Goal: Communication & Community: Answer question/provide support

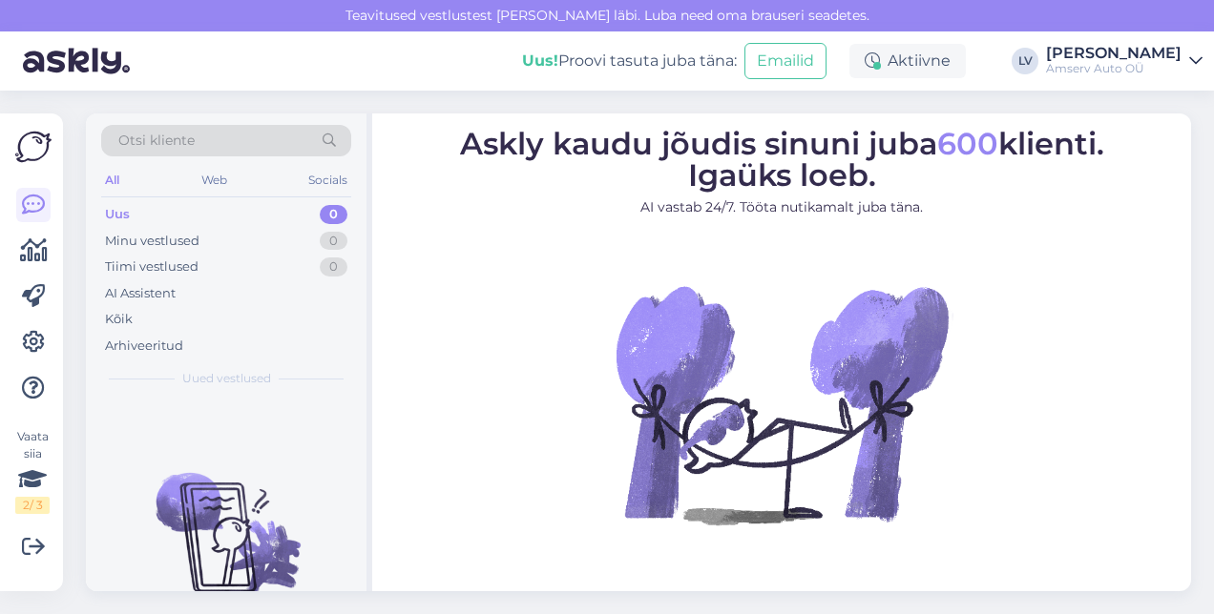
click at [274, 216] on div "Uus 0" at bounding box center [226, 214] width 250 height 27
click at [265, 237] on div "Minu vestlused 0" at bounding box center [226, 241] width 250 height 27
click at [253, 217] on div "Uus 0" at bounding box center [226, 214] width 250 height 27
click at [251, 238] on div "Minu vestlused 0" at bounding box center [226, 241] width 250 height 27
click at [290, 216] on div "Uus 1" at bounding box center [226, 214] width 250 height 27
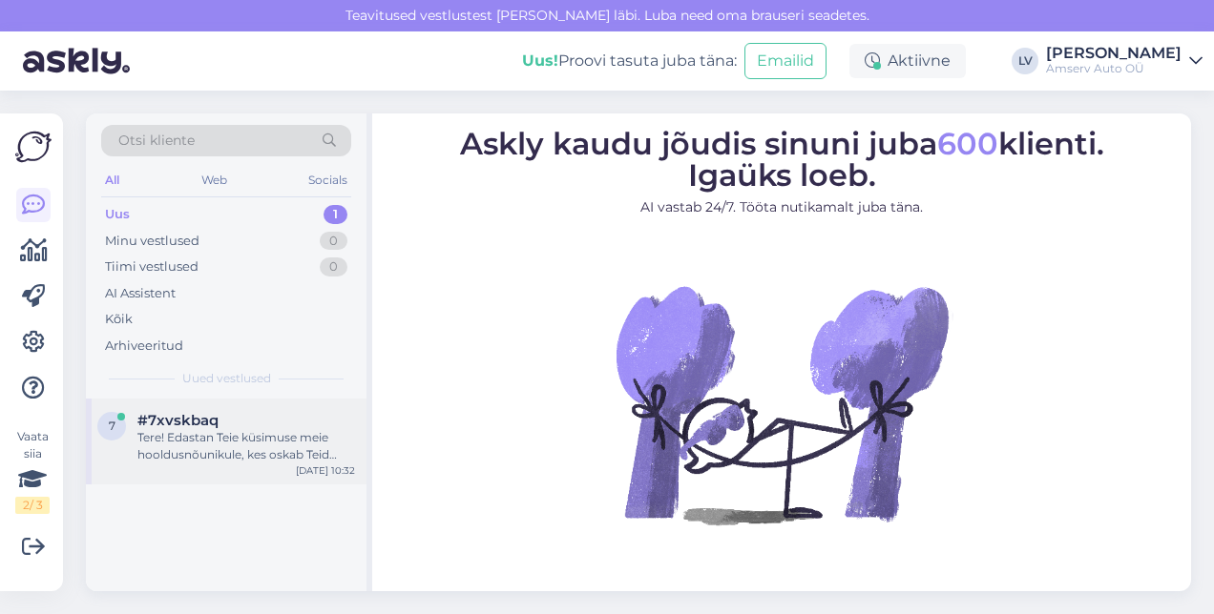
click at [237, 437] on div "Tere! Edastan Teie küsimuse meie hooldusnõunikule, kes oskab Teid täpsemalt juh…" at bounding box center [246, 446] width 218 height 34
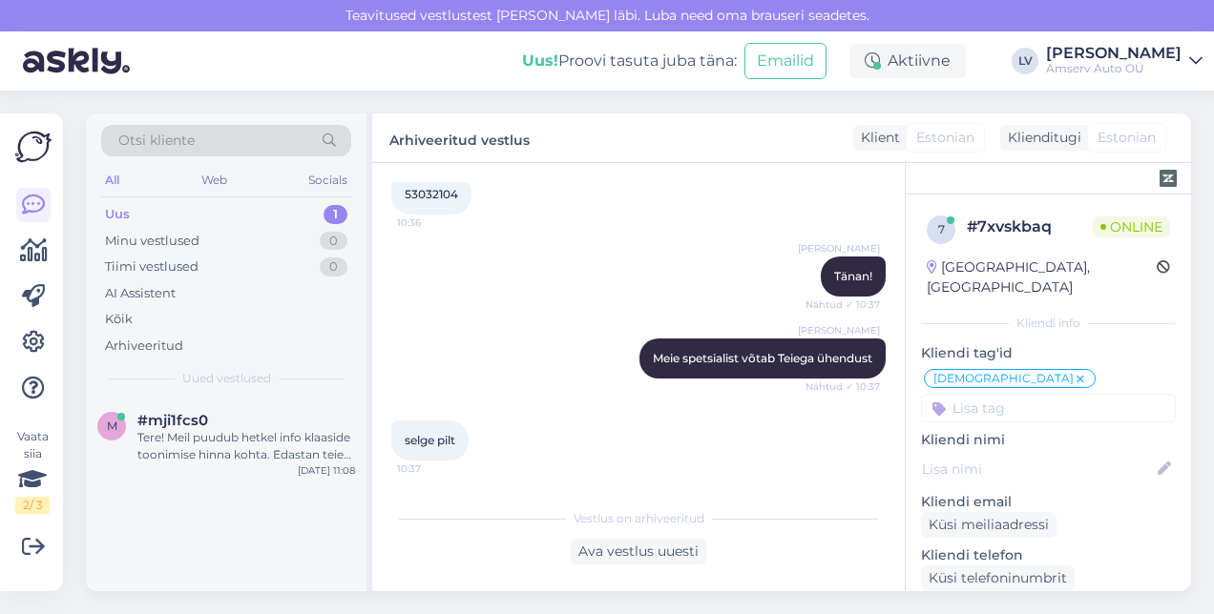
scroll to position [1137, 0]
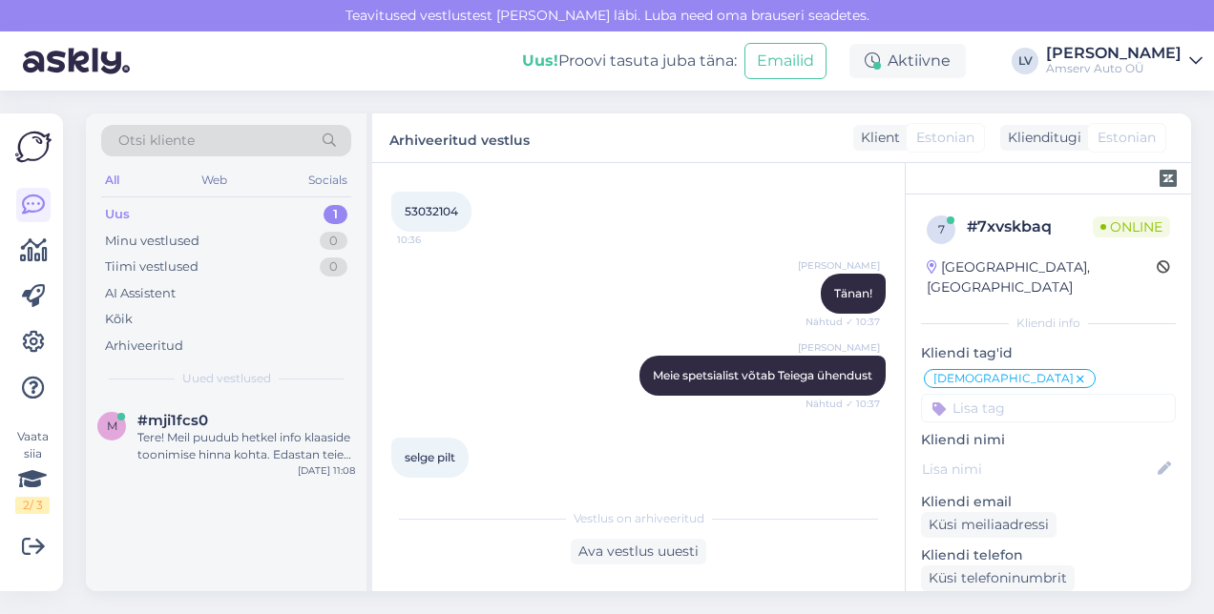
click at [243, 212] on div "Uus 1" at bounding box center [226, 214] width 250 height 27
click at [287, 447] on div "Tere! Meil puudub hetkel info klaaside toonimise hinna kohta. Edastan teie päri…" at bounding box center [246, 446] width 218 height 34
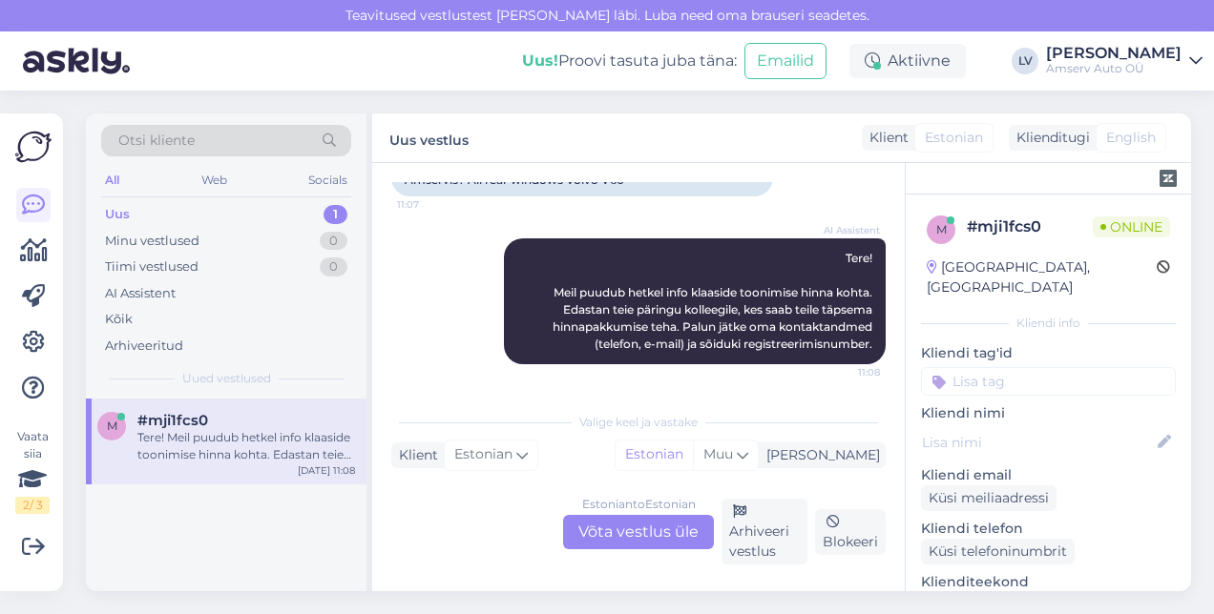
scroll to position [193, 0]
click at [648, 545] on div "Estonian to Estonian Võta vestlus üle" at bounding box center [638, 532] width 151 height 34
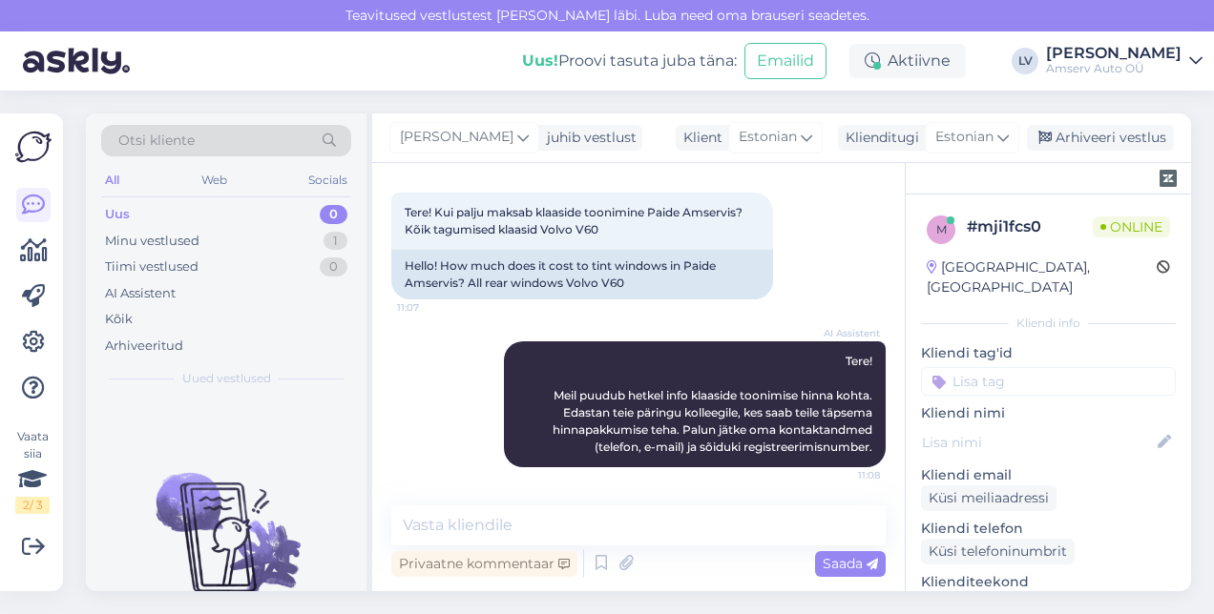
scroll to position [90, 0]
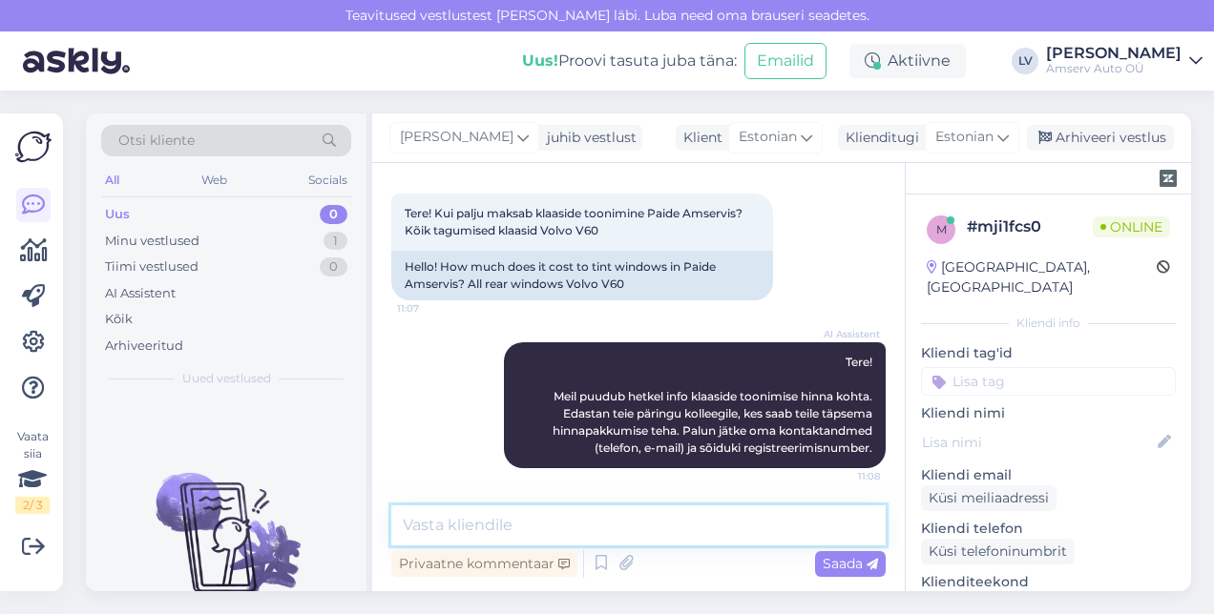
click at [648, 545] on textarea at bounding box center [638, 526] width 494 height 40
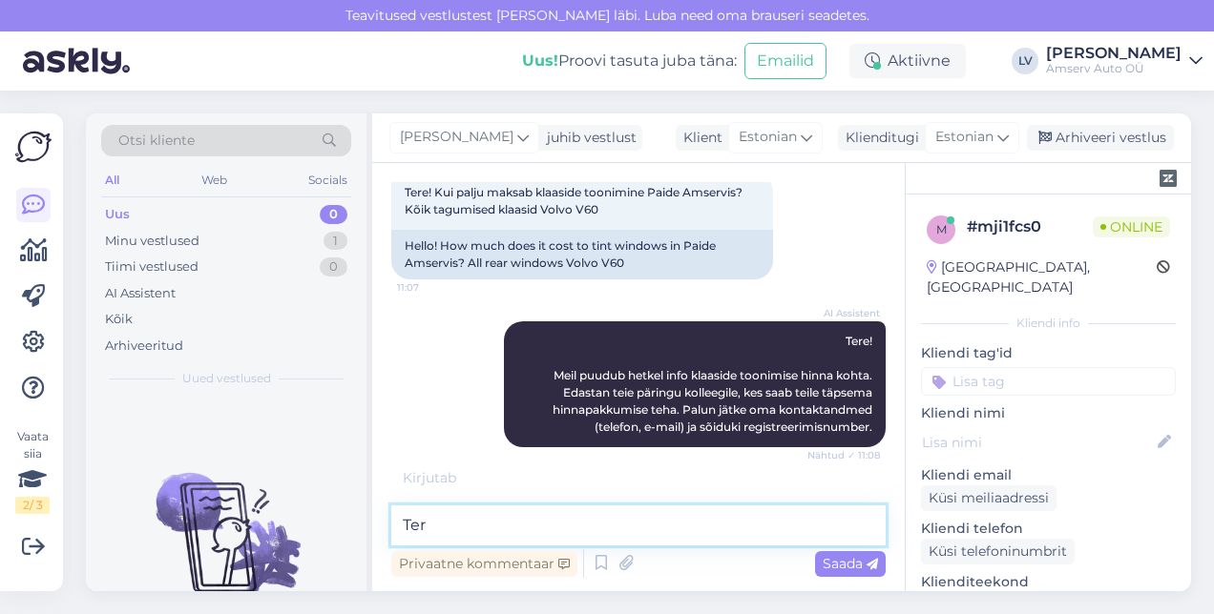
type textarea "Tere"
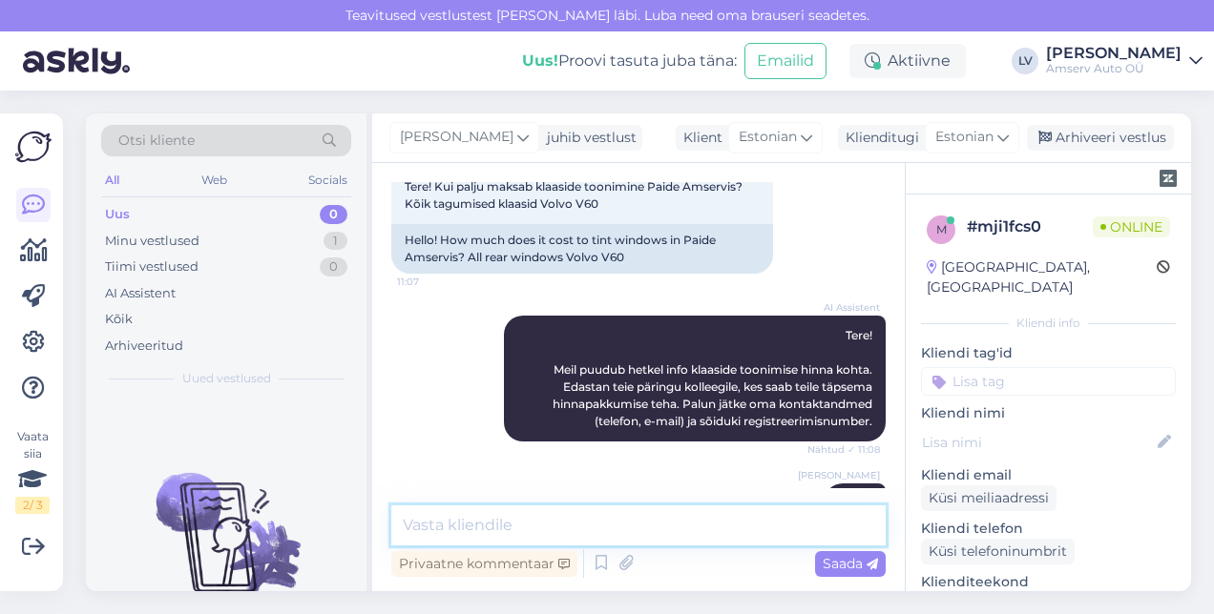
scroll to position [172, 0]
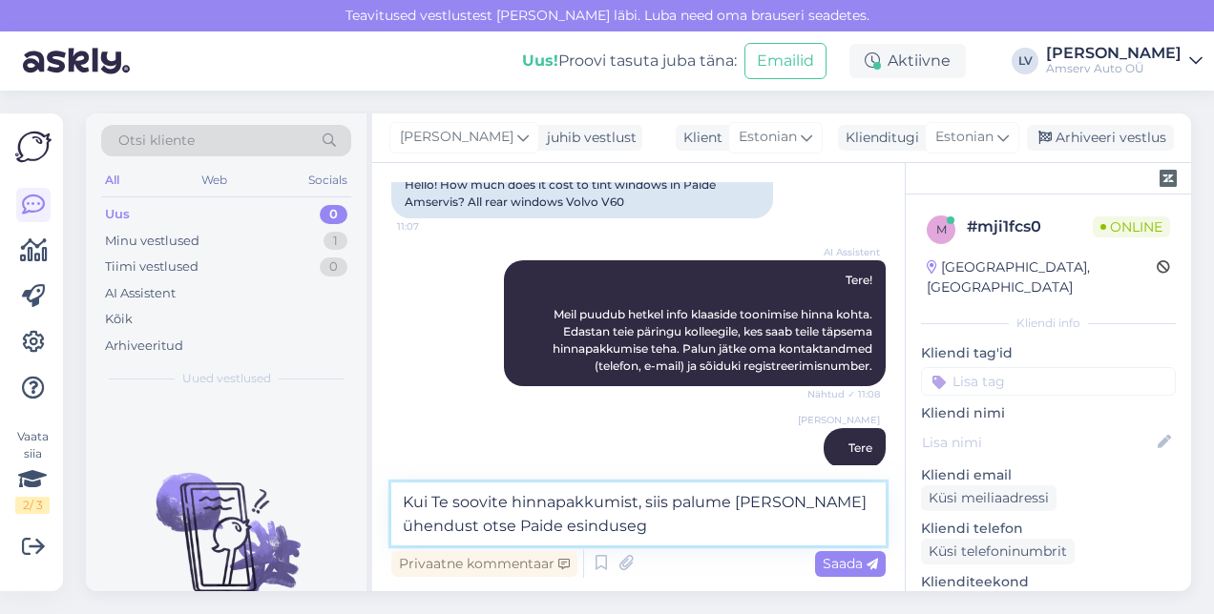
type textarea "Kui Te soovite hinnapakkumist, siis palume [PERSON_NAME] ühendust otse Paide es…"
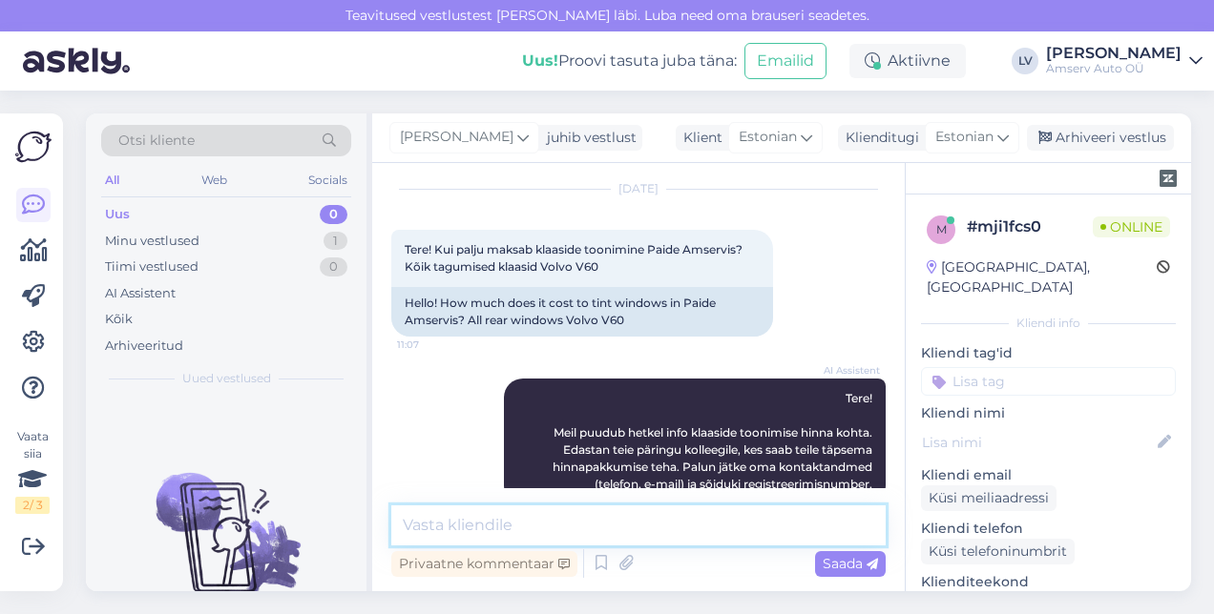
scroll to position [271, 0]
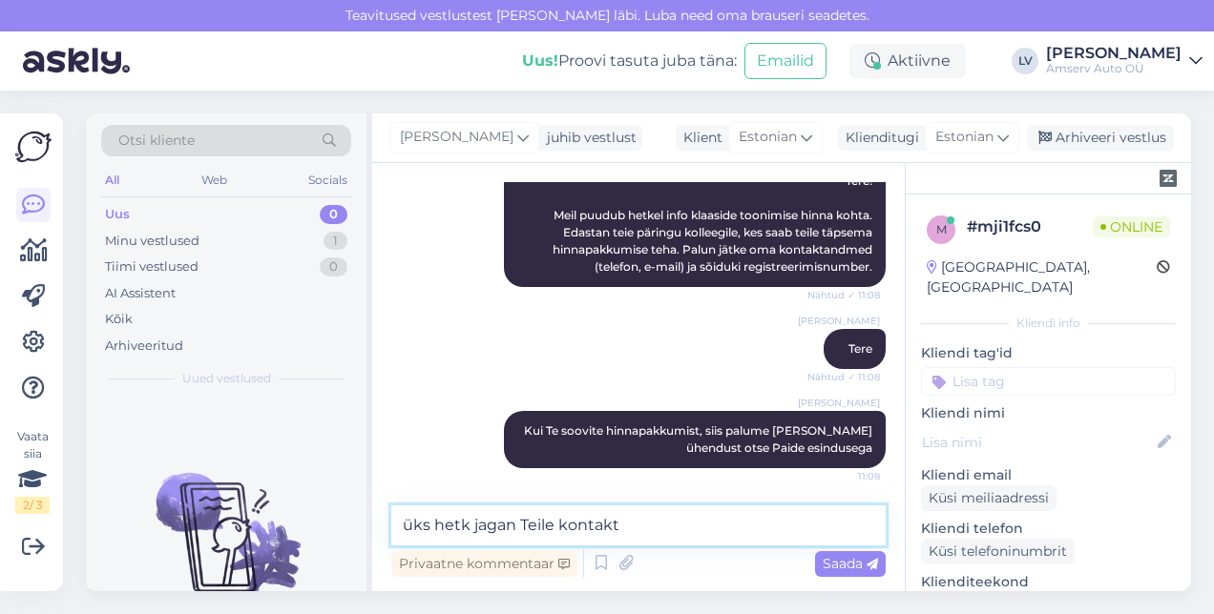
type textarea "üks hetk jagan Teile kontakti"
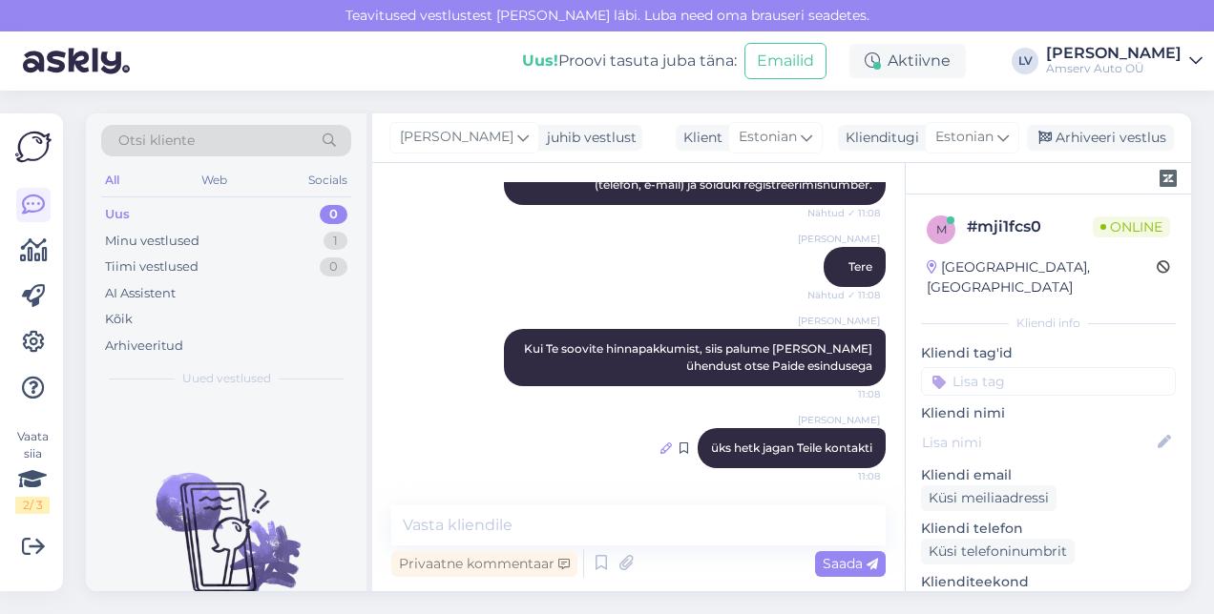
click at [660, 447] on icon at bounding box center [665, 448] width 11 height 11
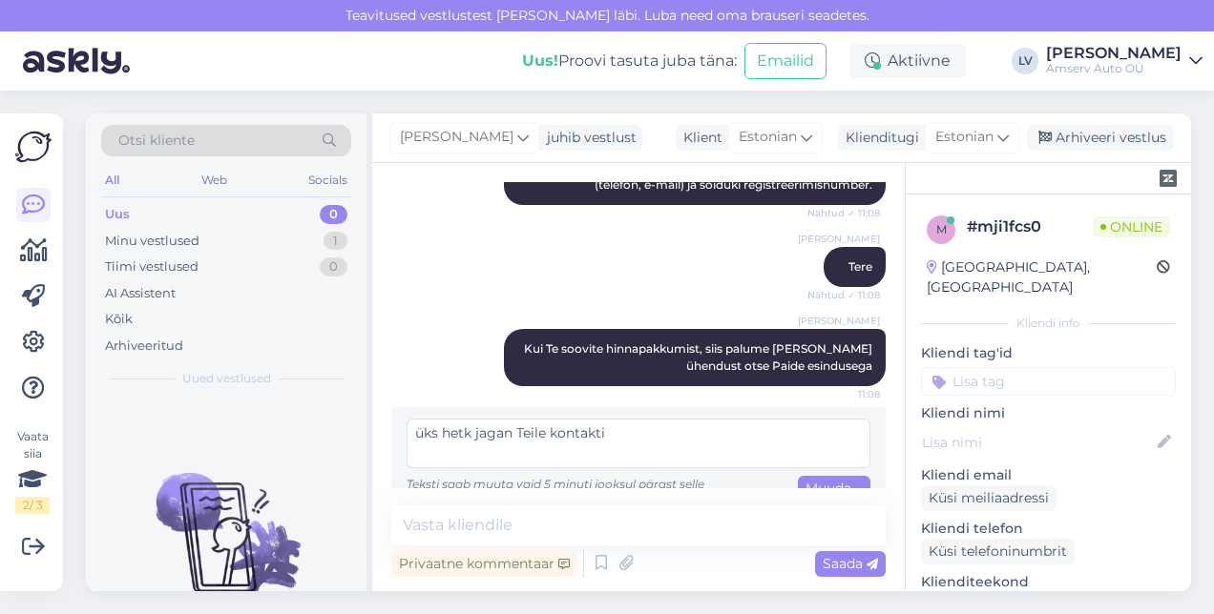
click at [471, 433] on textarea "üks hetk jagan Teile kontakti" at bounding box center [638, 444] width 464 height 50
type textarea "üks hetk, jagan Teile kontakti"
click at [832, 483] on span "Muuda" at bounding box center [828, 498] width 46 height 37
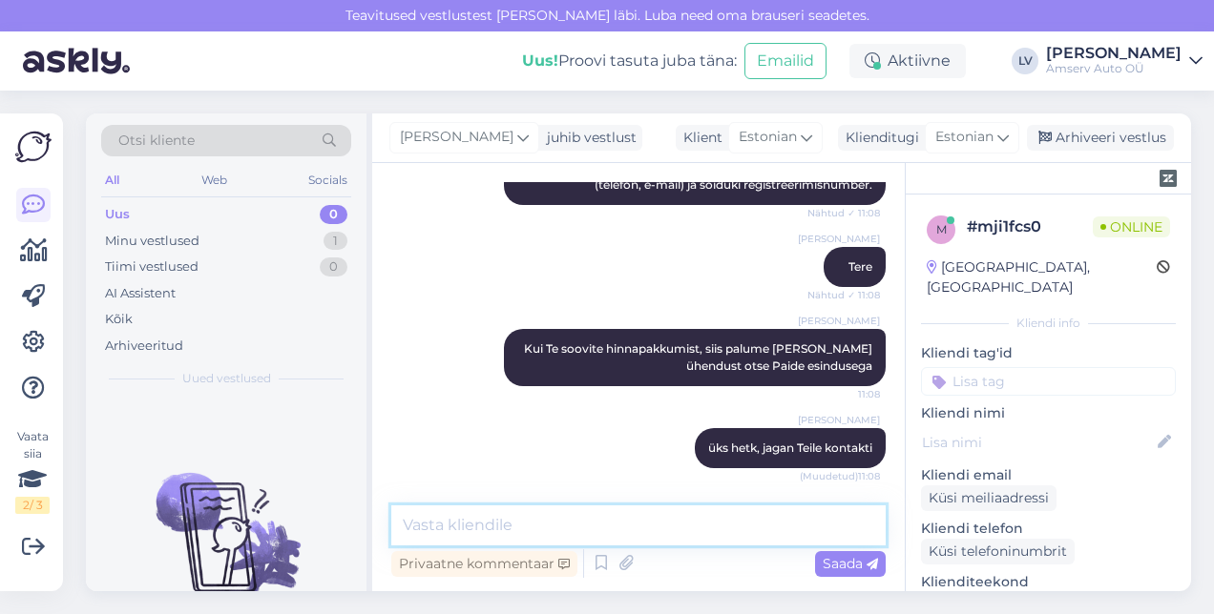
click at [702, 530] on textarea at bounding box center [638, 526] width 494 height 40
click at [454, 519] on textarea at bounding box center [638, 526] width 494 height 40
paste textarea "650 2136 [EMAIL_ADDRESS][DOMAIN_NAME]"
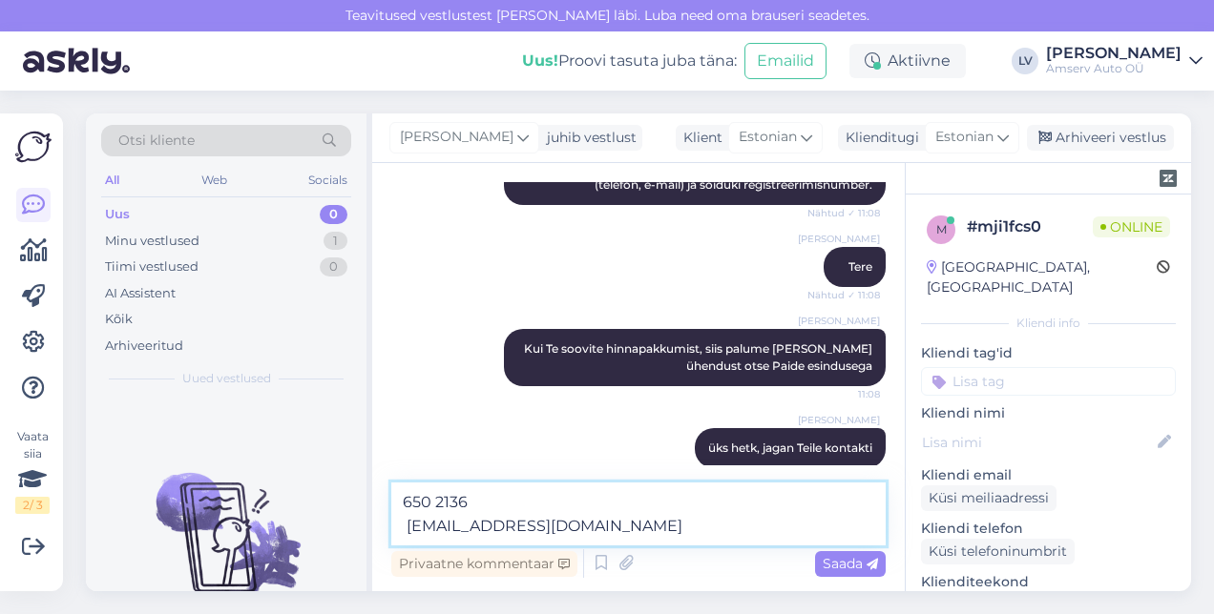
click at [406, 525] on textarea "650 2136 [EMAIL_ADDRESS][DOMAIN_NAME]" at bounding box center [638, 514] width 494 height 63
type textarea "650 2136 [EMAIL_ADDRESS][DOMAIN_NAME]"
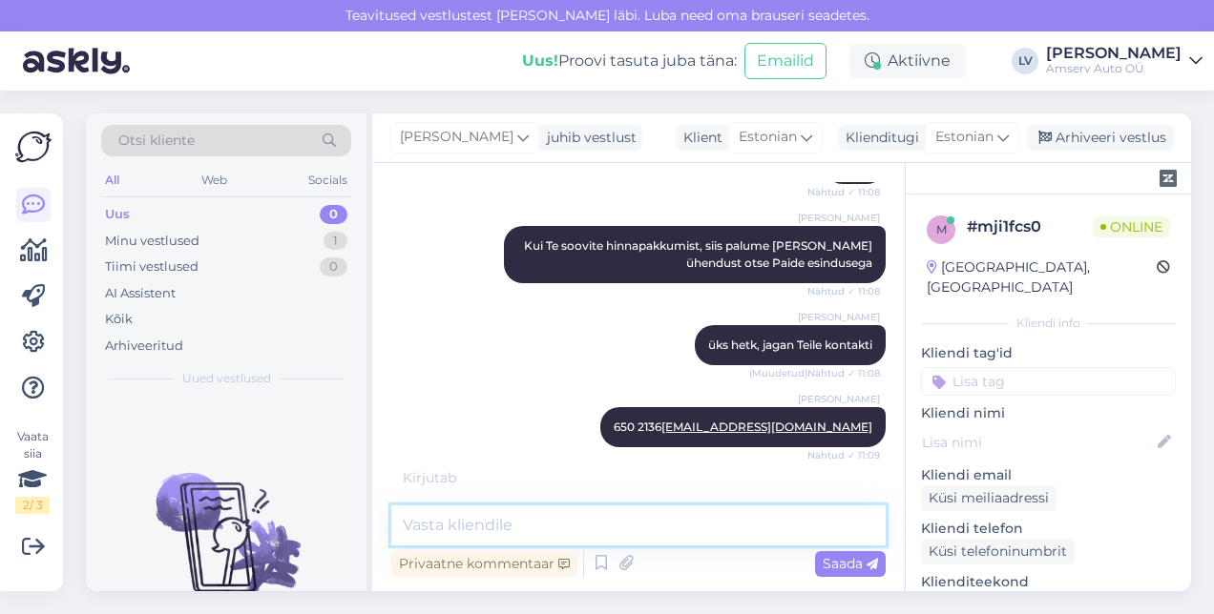
scroll to position [534, 0]
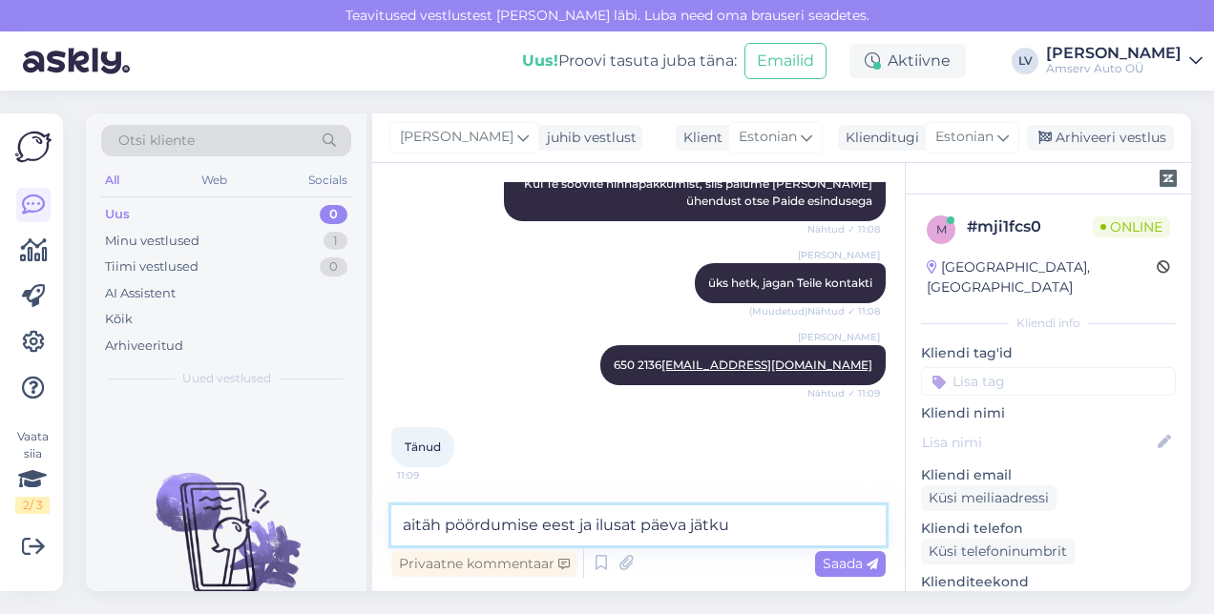
type textarea "aitäh pöördumise eest ja ilusat päeva jätku"
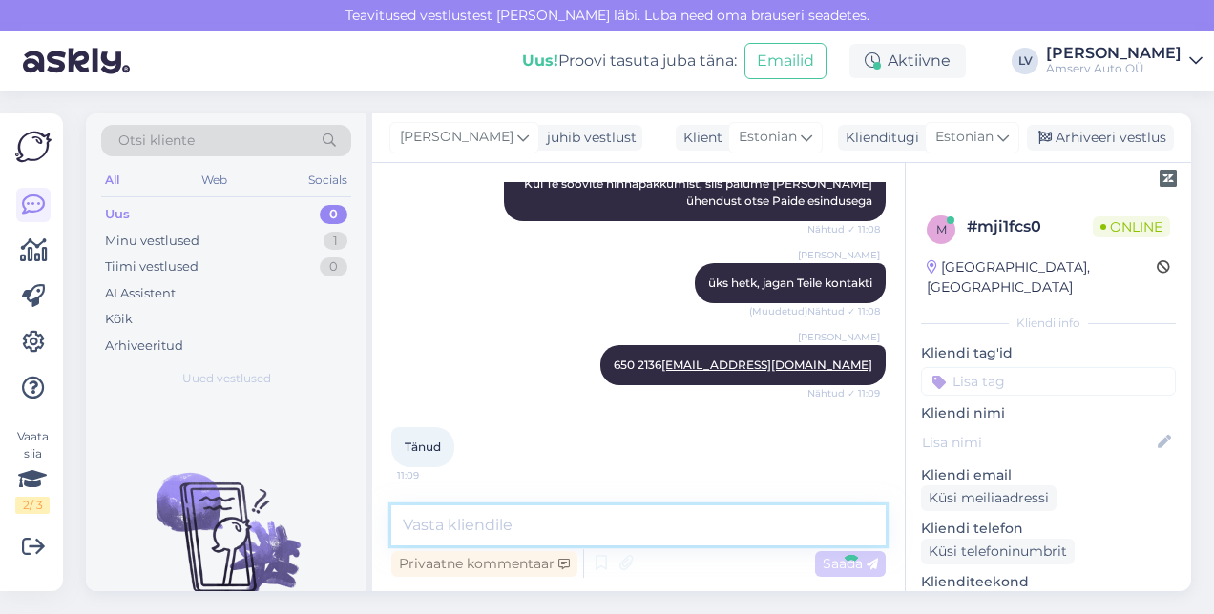
scroll to position [616, 0]
